Goal: Use online tool/utility

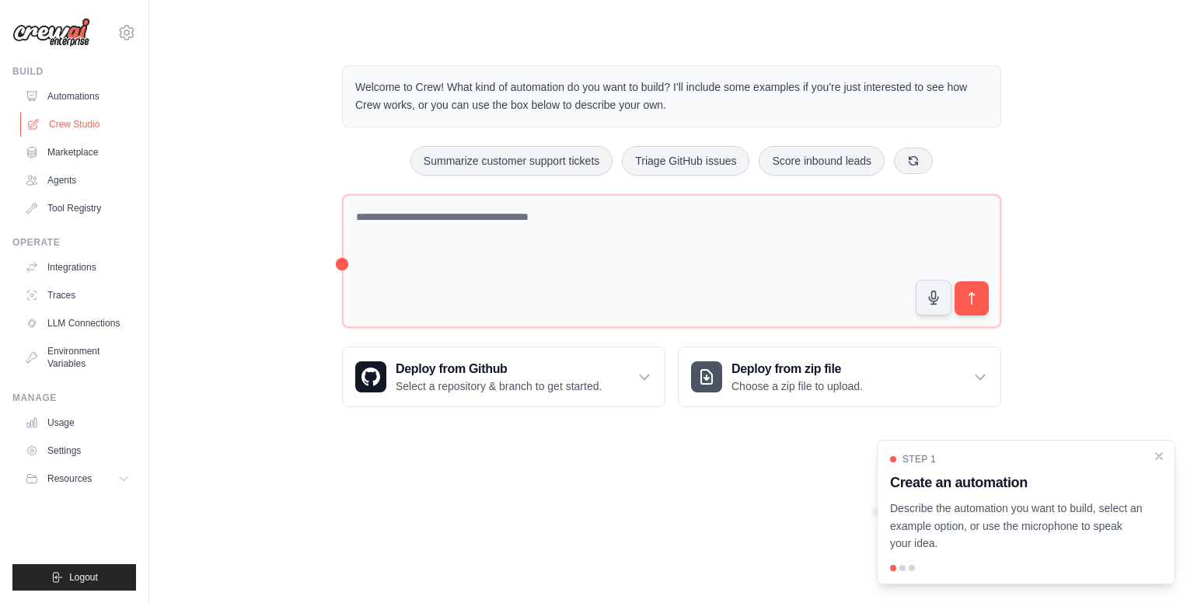
click at [85, 130] on link "Crew Studio" at bounding box center [78, 124] width 117 height 25
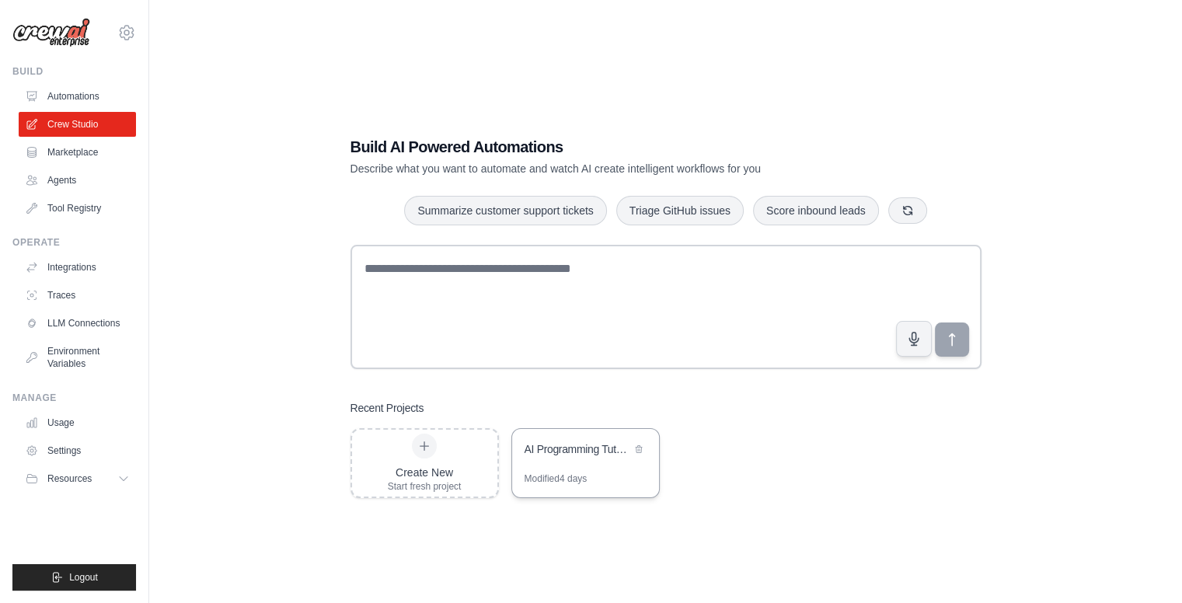
click at [559, 448] on div "AI Programming Tutor - Python, Java & C++" at bounding box center [578, 450] width 106 height 16
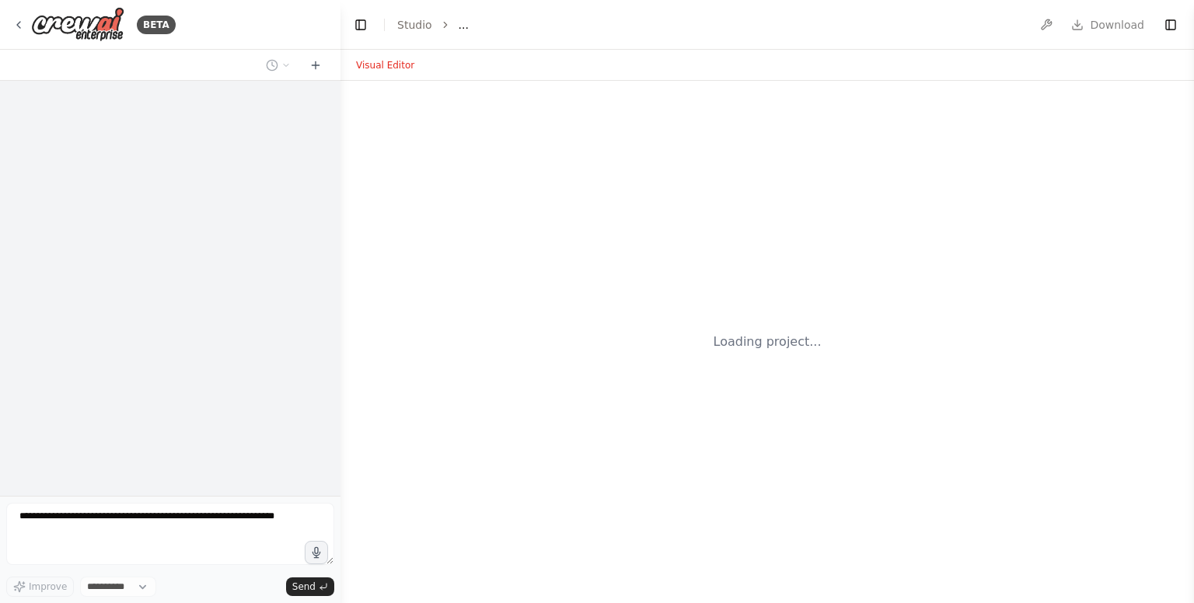
select select "****"
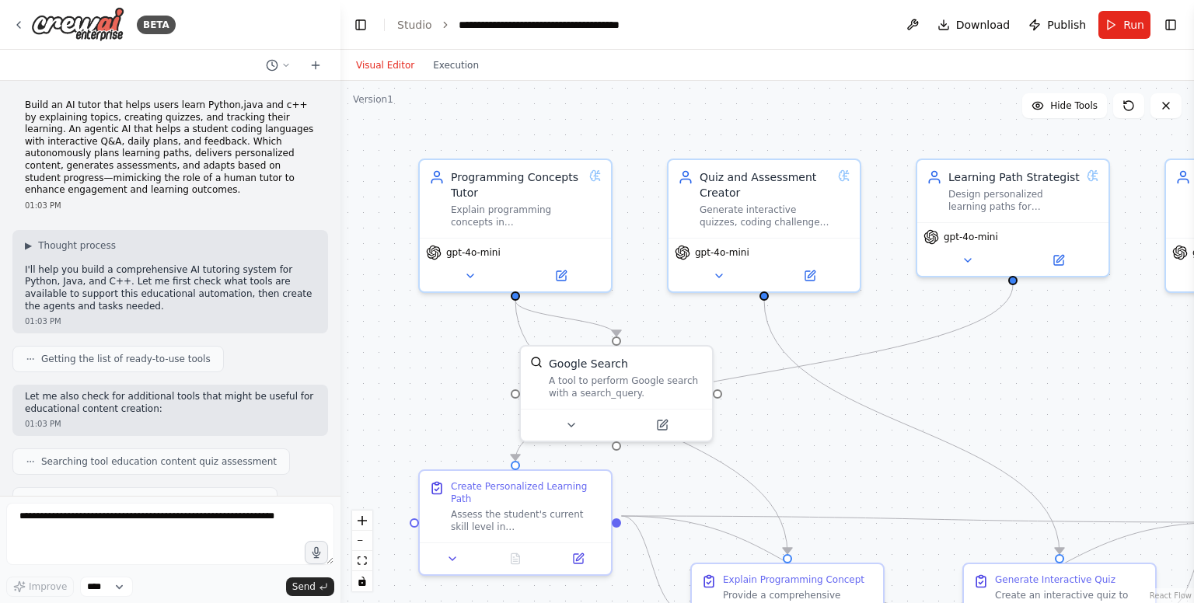
click at [27, 103] on div "Build an AI tutor that helps users learn Python,java and c++ by explaining topi…" at bounding box center [170, 155] width 316 height 124
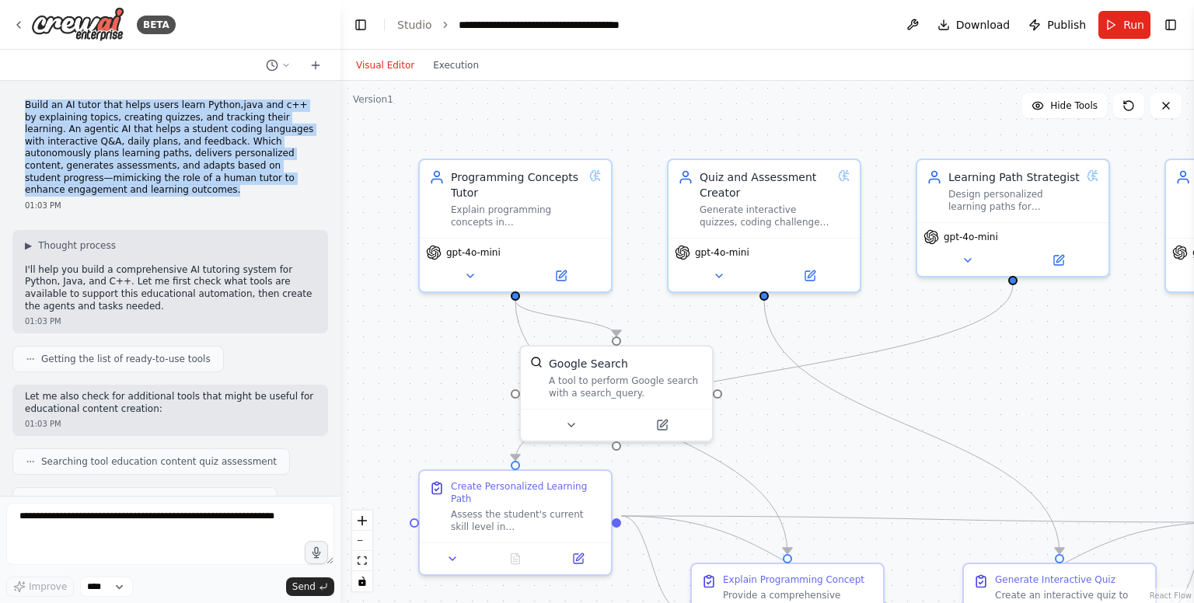
drag, startPoint x: 27, startPoint y: 103, endPoint x: 78, endPoint y: 188, distance: 98.7
click at [78, 188] on p "Build an AI tutor that helps users learn Python,java and c++ by explaining topi…" at bounding box center [170, 148] width 291 height 97
copy p "Build an AI tutor that helps users learn Python,java and c++ by explaining topi…"
click at [78, 188] on p "Build an AI tutor that helps users learn Python,java and c++ by explaining topi…" at bounding box center [170, 148] width 291 height 97
